Goal: Information Seeking & Learning: Learn about a topic

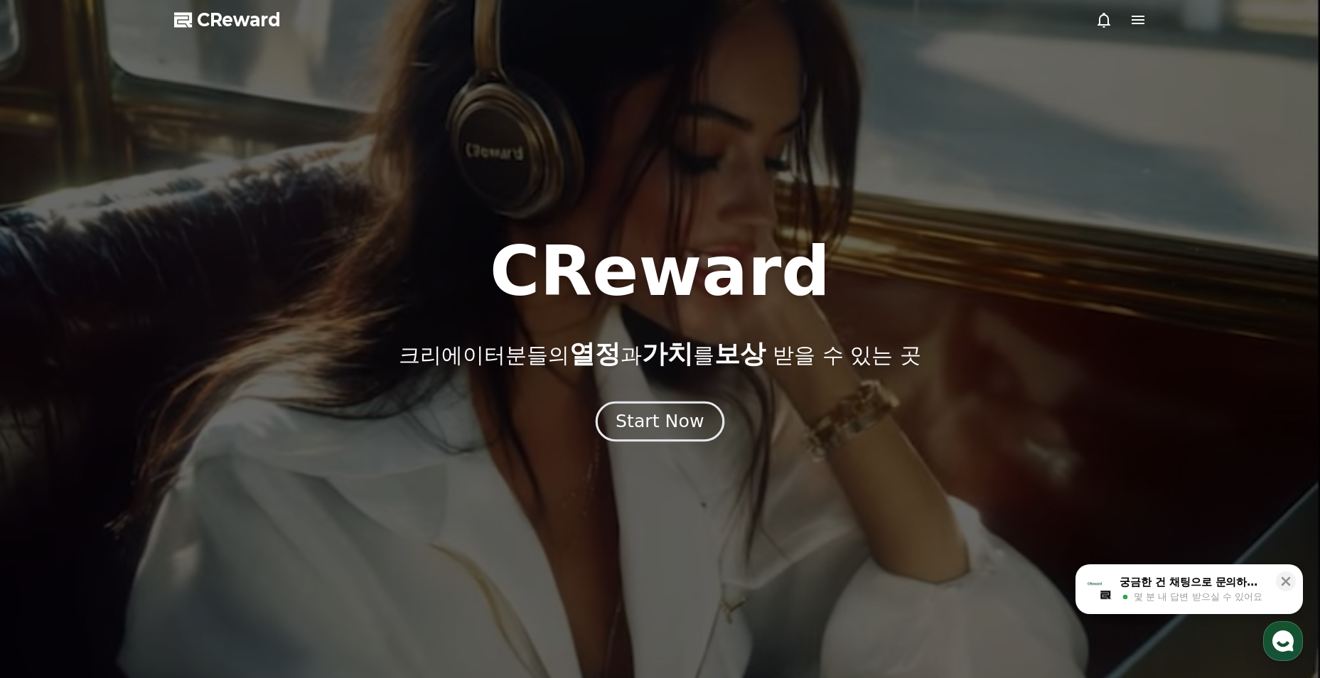
click at [700, 434] on button "Start Now" at bounding box center [660, 422] width 129 height 41
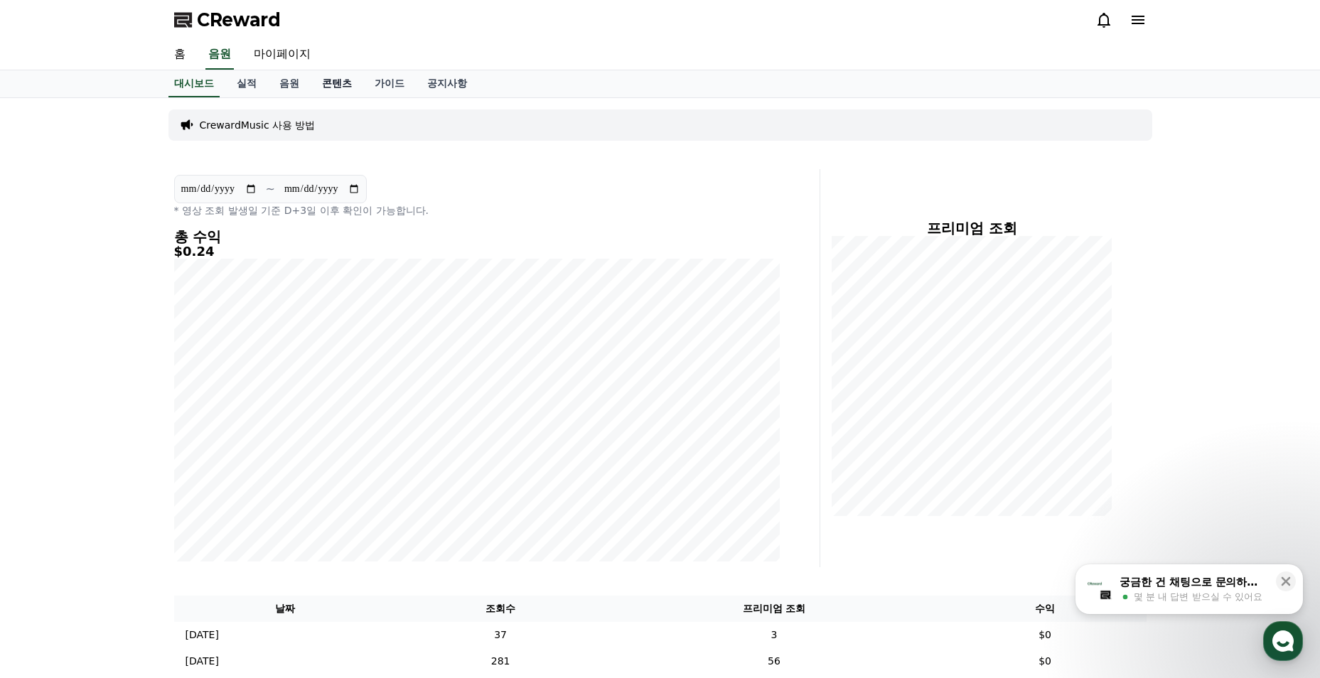
click at [321, 87] on link "콘텐츠" at bounding box center [337, 83] width 53 height 27
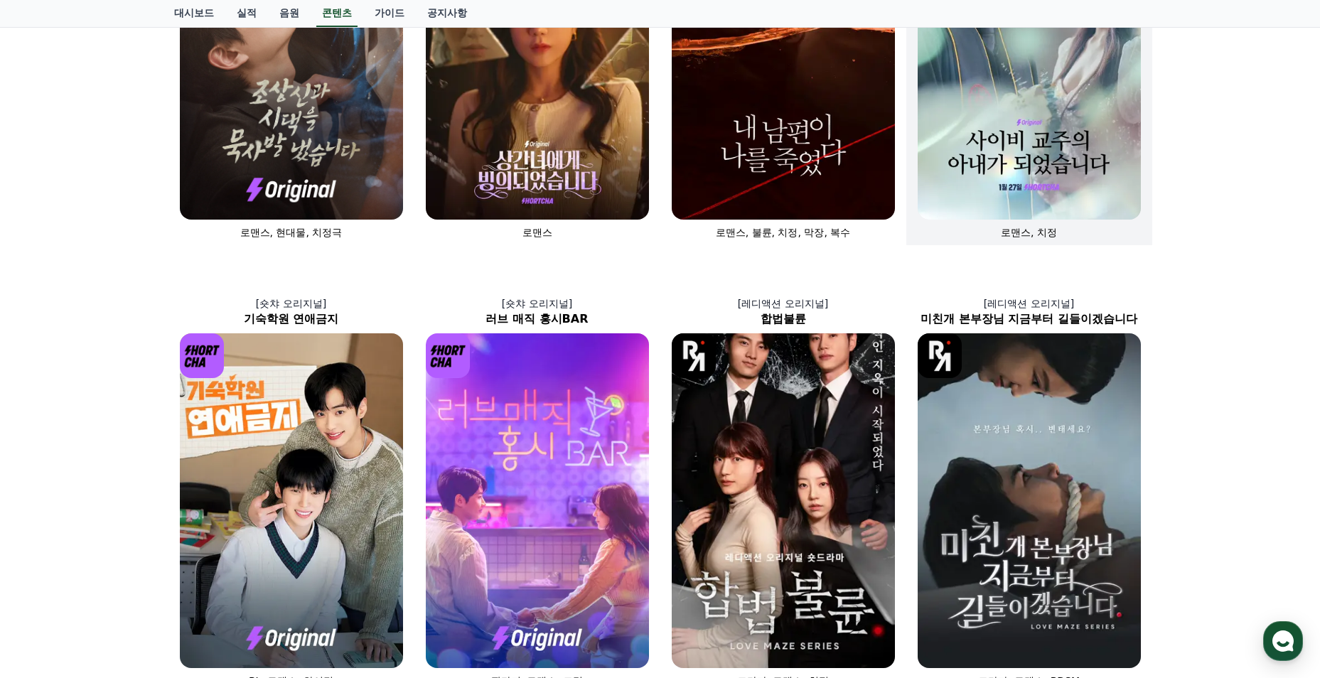
scroll to position [142, 0]
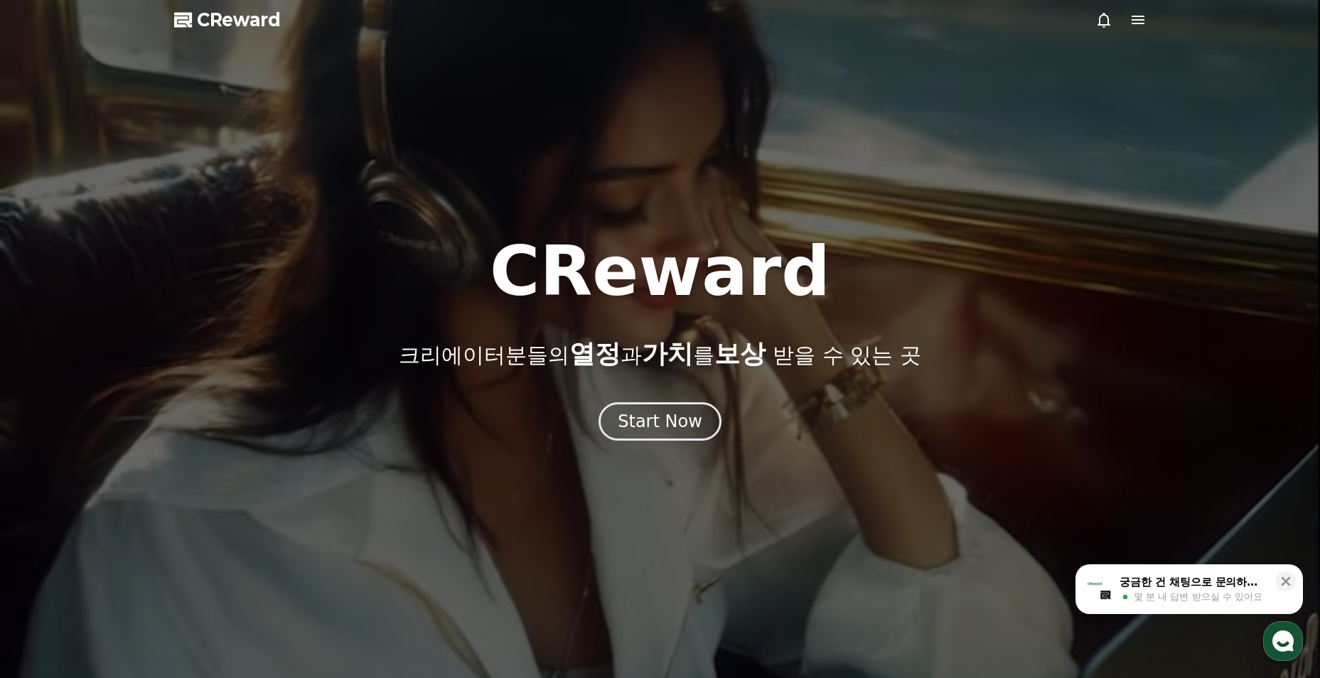
click at [669, 388] on div "CReward 크리에이터분들의 열정 과 가치 를 보상 받을 수 있는 곳 Start Now" at bounding box center [660, 339] width 1320 height 203
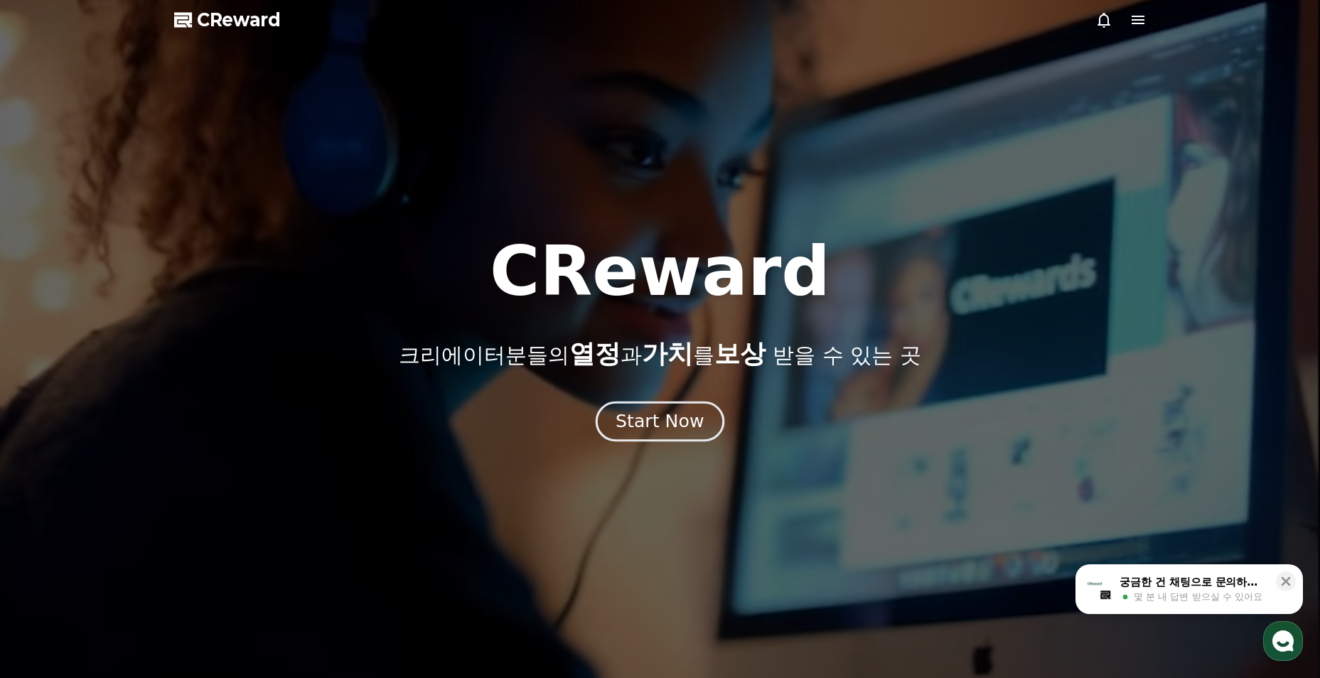
click at [677, 404] on button "Start Now" at bounding box center [660, 422] width 129 height 41
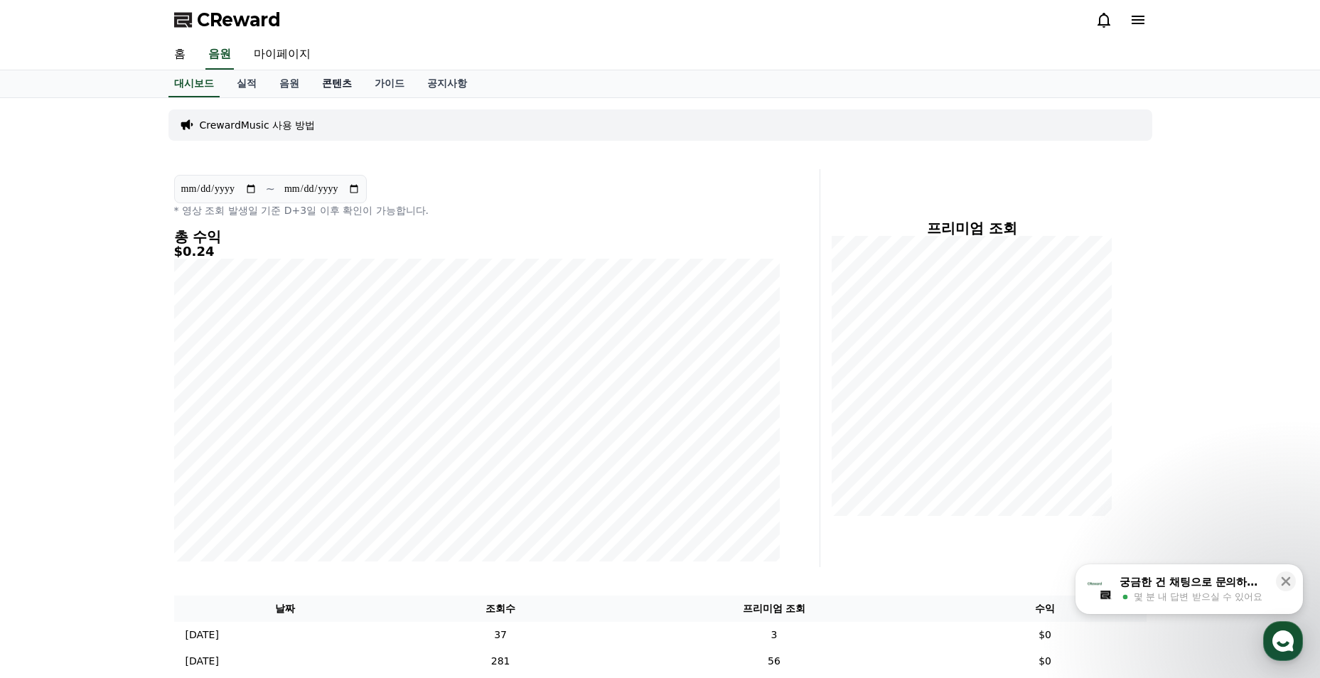
click at [348, 84] on link "콘텐츠" at bounding box center [337, 83] width 53 height 27
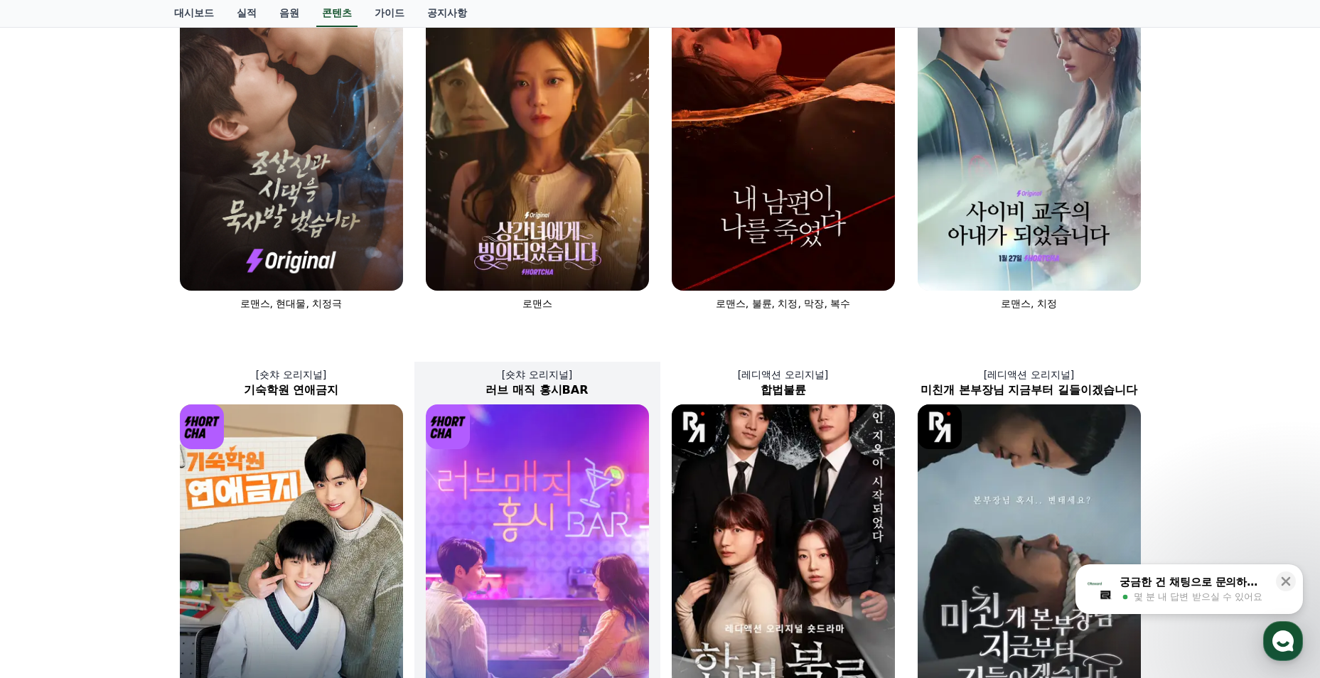
scroll to position [498, 0]
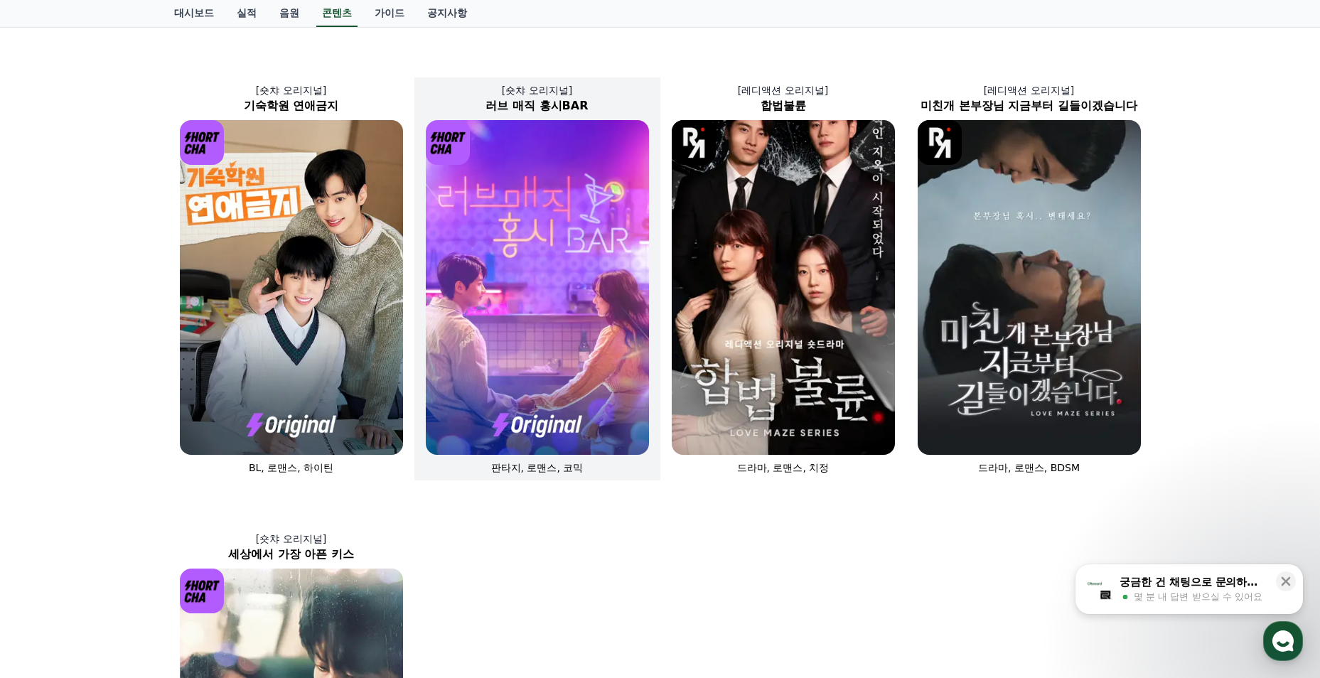
click at [530, 305] on img at bounding box center [537, 287] width 223 height 335
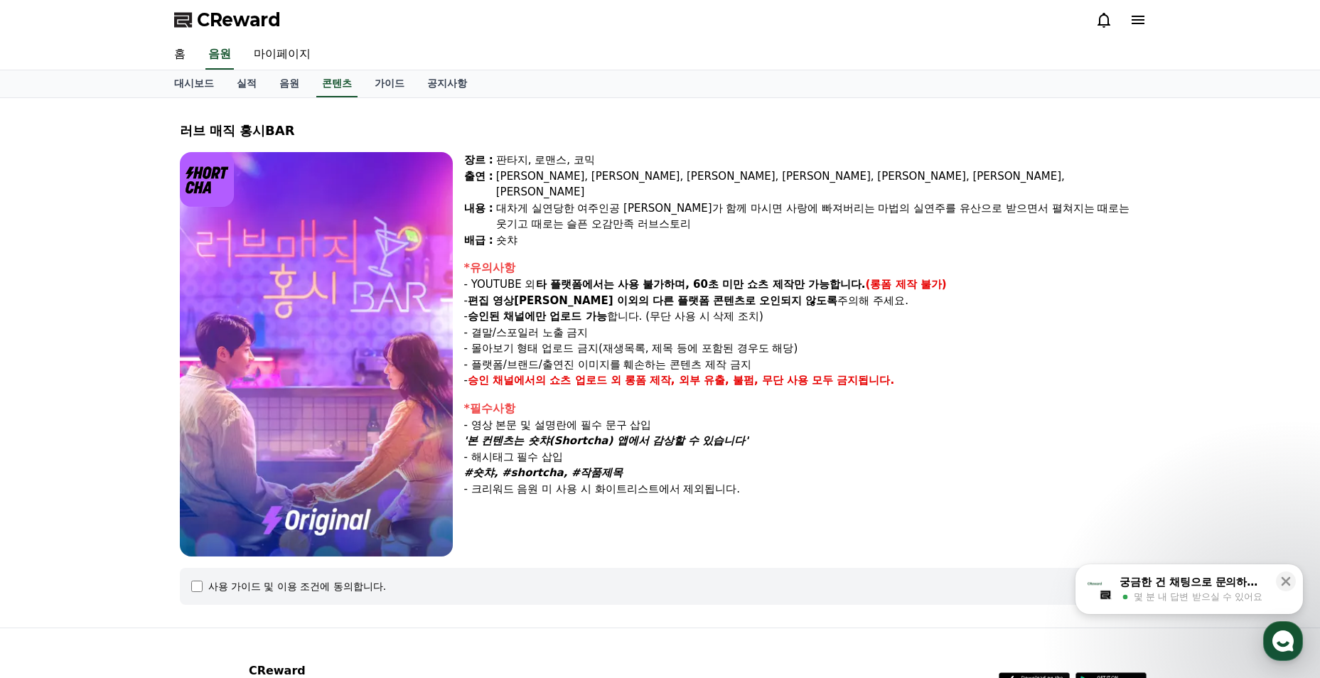
select select
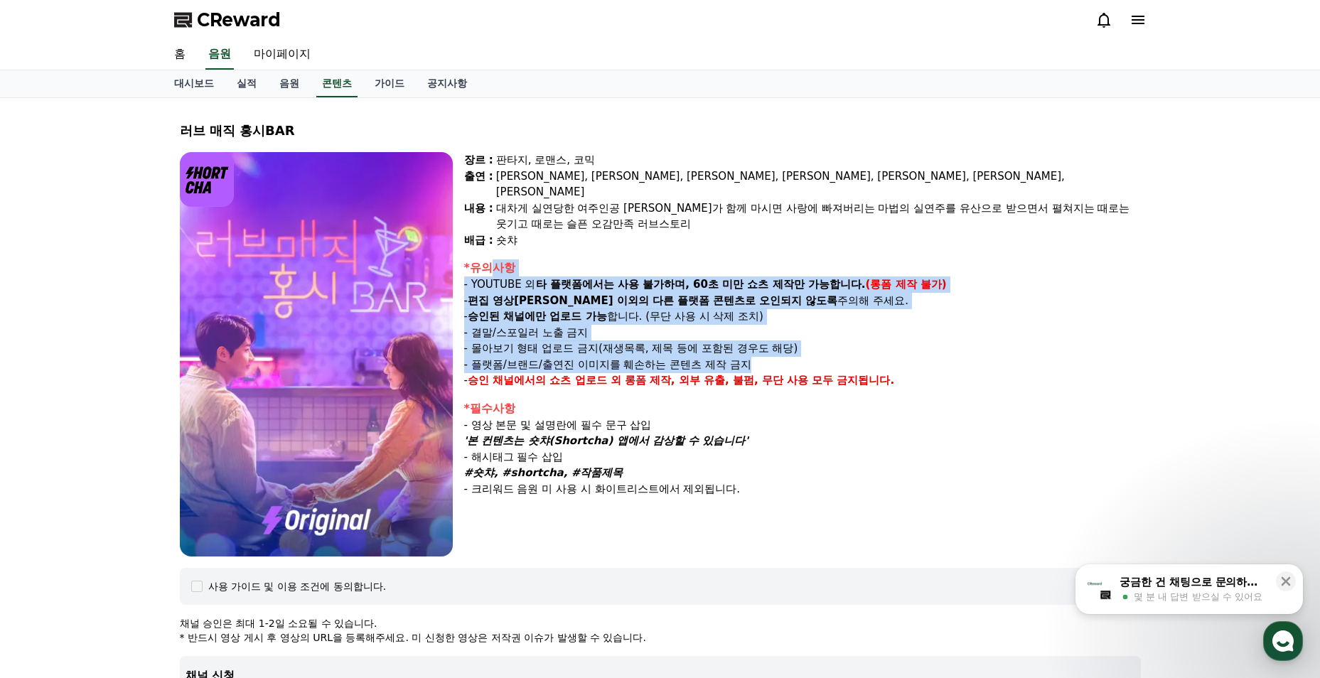
drag, startPoint x: 492, startPoint y: 250, endPoint x: 791, endPoint y: 354, distance: 316.2
click at [791, 354] on div "*유의사항 - YOUTUBE 외 타 플랫폼에서는 사용 불가하며, 60초 미만 쇼츠 제작만 가능합니다. (롱폼 제작 불가) - 편집 영상이 숏챠…" at bounding box center [802, 324] width 677 height 129
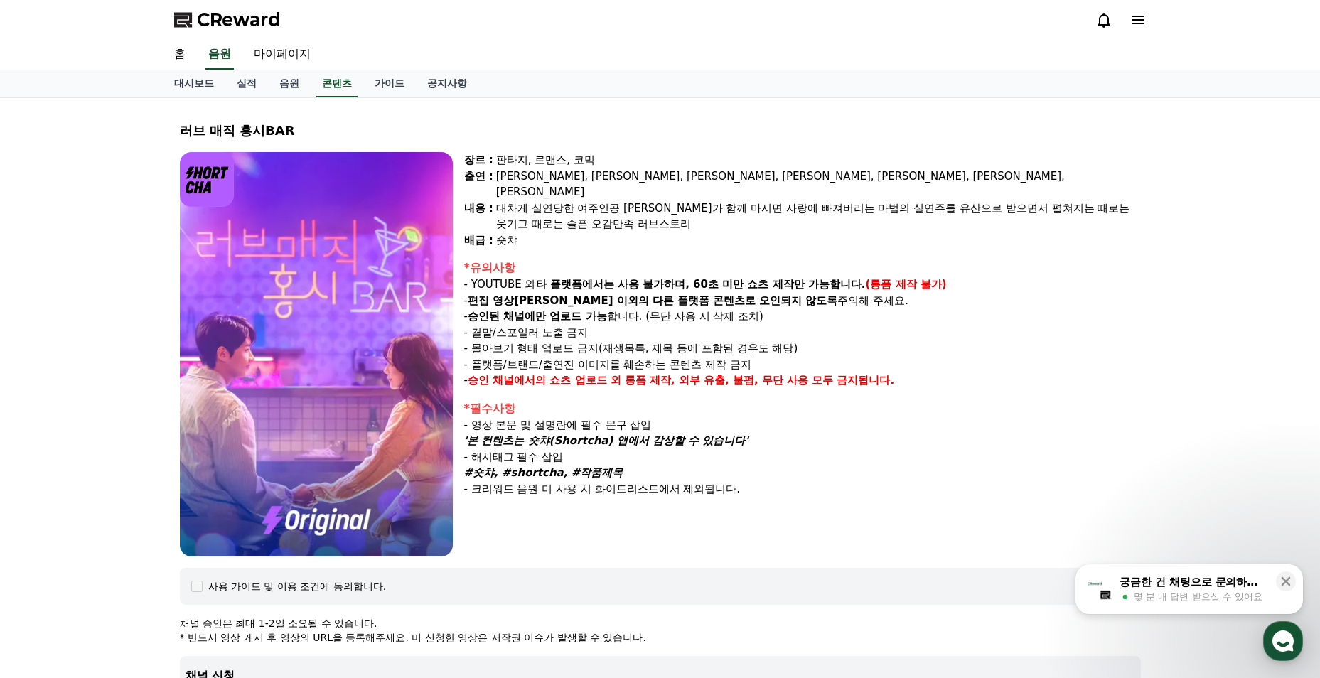
drag, startPoint x: 791, startPoint y: 354, endPoint x: 804, endPoint y: 378, distance: 26.7
click at [804, 378] on div "장르 : 판타지, 로맨스, 코믹 출연 : 윤예주, 이진혁, 최시아, 정수현, 이휘서, 홍은기, 송이담 내용 : 대차게 실연당한 여주인공 홍시가…" at bounding box center [802, 354] width 677 height 405
